Goal: Task Accomplishment & Management: Manage account settings

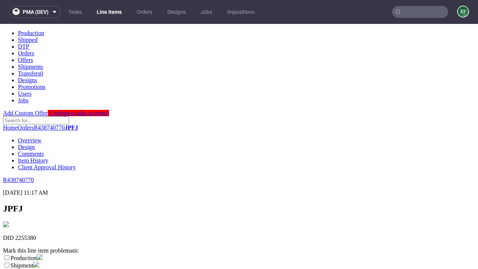
scroll to position [131, 0]
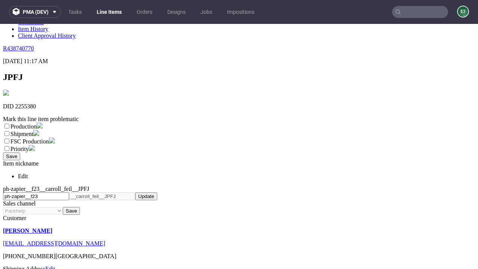
select select "dtp_ca_needed"
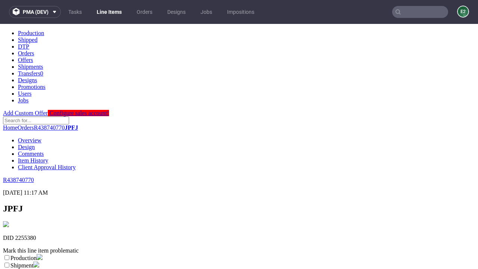
scroll to position [0, 0]
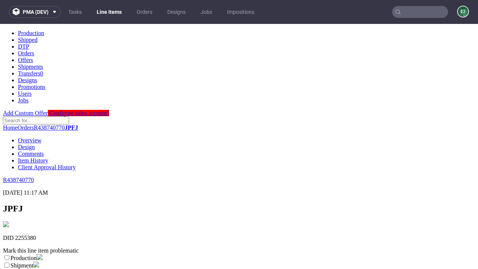
checkbox input "true"
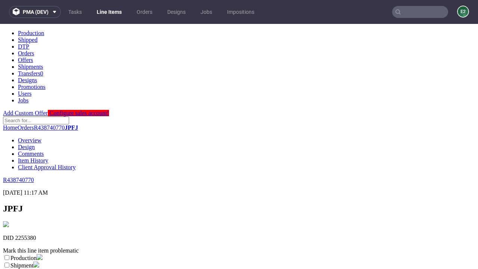
scroll to position [7, 0]
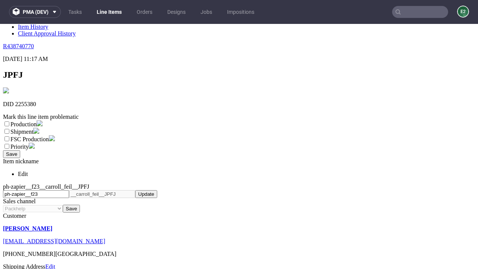
type textarea "test"
